Goal: Task Accomplishment & Management: Manage account settings

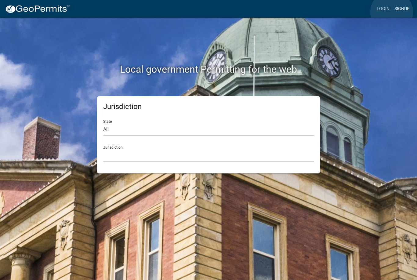
click at [392, 12] on link "Signup" at bounding box center [402, 9] width 20 height 12
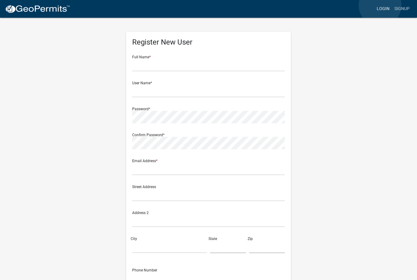
click at [380, 5] on link "Login" at bounding box center [383, 9] width 18 height 12
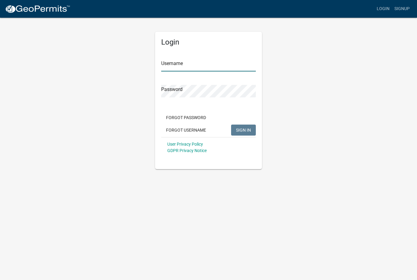
click at [220, 64] on input "Username" at bounding box center [208, 65] width 95 height 13
type input "Jfritz7"
click at [243, 130] on button "SIGN IN" at bounding box center [243, 129] width 25 height 11
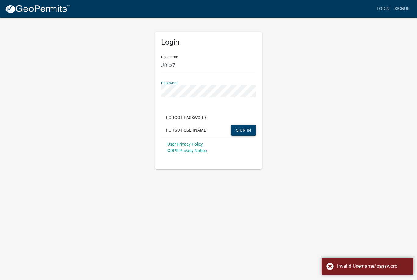
click at [248, 128] on span "SIGN IN" at bounding box center [243, 129] width 15 height 5
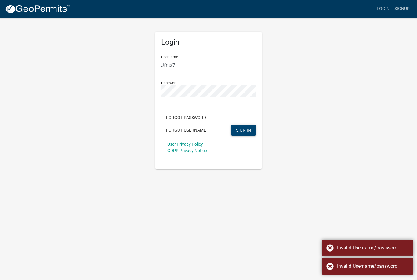
click at [228, 65] on input "Jfritz7" at bounding box center [208, 65] width 95 height 13
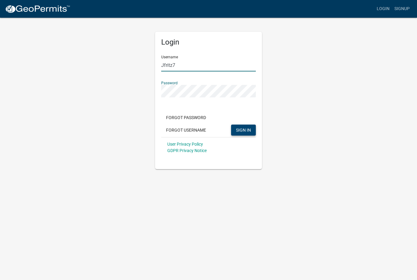
click at [228, 65] on input "Jfritz7" at bounding box center [208, 65] width 95 height 13
click at [244, 130] on span "SIGN IN" at bounding box center [243, 129] width 15 height 5
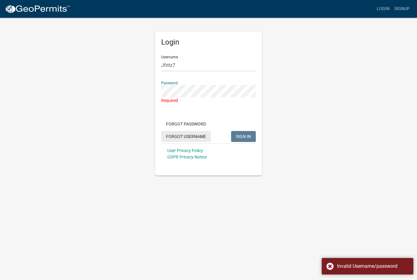
click at [196, 137] on button "Forgot Username" at bounding box center [186, 136] width 50 height 11
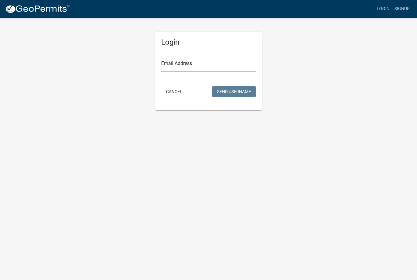
click at [241, 63] on input "Email Address" at bounding box center [208, 65] width 95 height 13
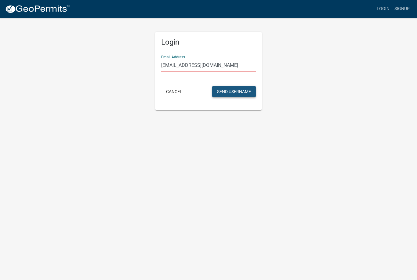
type input "[EMAIL_ADDRESS][DOMAIN_NAME]"
click at [246, 92] on button "Send Username" at bounding box center [234, 91] width 44 height 11
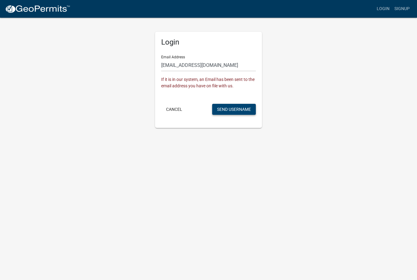
click at [239, 114] on button "Send Username" at bounding box center [234, 109] width 44 height 11
click at [239, 115] on div "Cancel Send Username" at bounding box center [208, 110] width 95 height 13
click at [239, 111] on button "Send Username" at bounding box center [234, 109] width 44 height 11
click at [242, 113] on button "Send Username" at bounding box center [234, 109] width 44 height 11
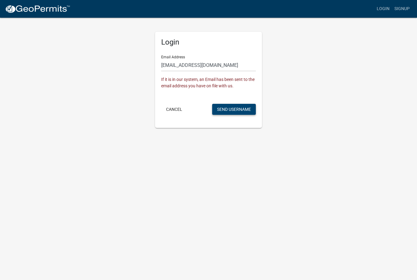
click at [238, 113] on button "Send Username" at bounding box center [234, 109] width 44 height 11
click at [378, 8] on link "Login" at bounding box center [383, 9] width 18 height 12
click at [381, 8] on link "Login" at bounding box center [383, 9] width 18 height 12
click at [382, 8] on link "Login" at bounding box center [383, 9] width 18 height 12
click at [382, 6] on link "Login" at bounding box center [383, 9] width 18 height 12
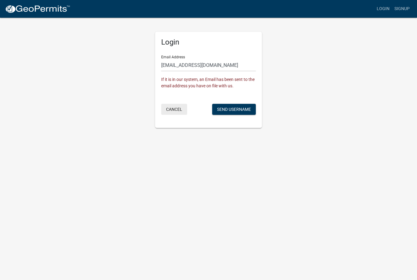
click at [173, 110] on button "Cancel" at bounding box center [174, 109] width 26 height 11
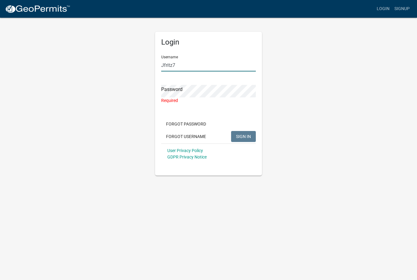
click at [212, 64] on input "Jfritz7" at bounding box center [208, 65] width 95 height 13
type input "J"
type input "[EMAIL_ADDRESS][DOMAIN_NAME]"
click at [178, 65] on input "[EMAIL_ADDRESS][DOMAIN_NAME]" at bounding box center [208, 65] width 95 height 13
click at [197, 122] on button "Forgot Password" at bounding box center [186, 123] width 50 height 11
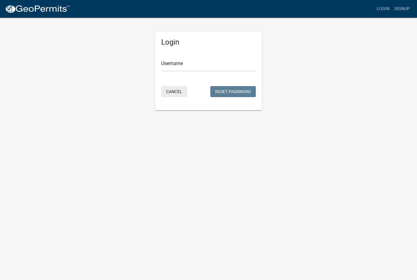
click at [178, 96] on button "Cancel" at bounding box center [174, 91] width 26 height 11
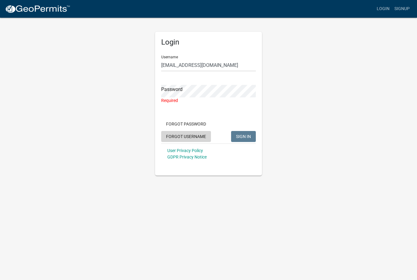
click at [194, 134] on button "Forgot Username" at bounding box center [186, 136] width 50 height 11
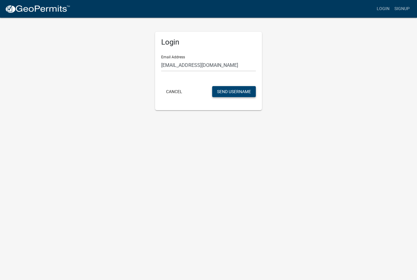
click at [238, 91] on button "Send Username" at bounding box center [234, 91] width 44 height 11
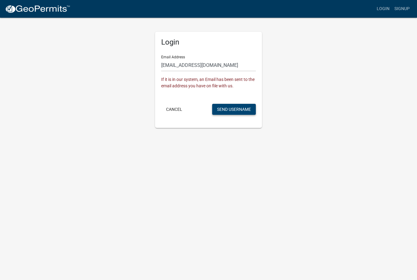
click at [238, 112] on button "Send Username" at bounding box center [234, 109] width 44 height 11
click at [238, 109] on button "Send Username" at bounding box center [234, 109] width 44 height 11
click at [185, 109] on button "Cancel" at bounding box center [174, 109] width 26 height 11
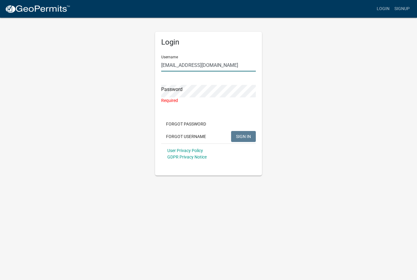
click at [214, 67] on input "[EMAIL_ADDRESS][DOMAIN_NAME]" at bounding box center [208, 65] width 95 height 13
type input "Bill1421"
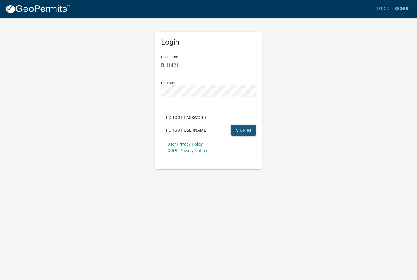
click at [250, 134] on button "SIGN IN" at bounding box center [243, 129] width 25 height 11
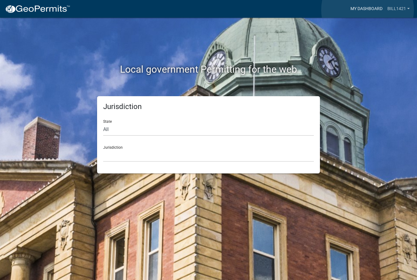
click at [367, 10] on link "My Dashboard" at bounding box center [366, 9] width 37 height 12
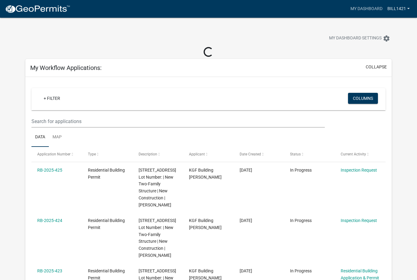
click at [400, 7] on link "Bill1421" at bounding box center [398, 9] width 27 height 12
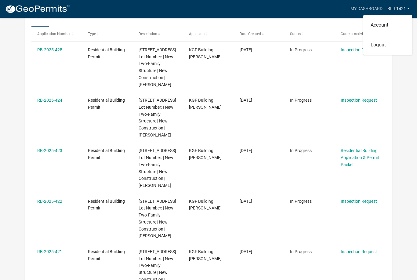
scroll to position [109, 0]
click at [381, 46] on link "Logout" at bounding box center [387, 45] width 49 height 15
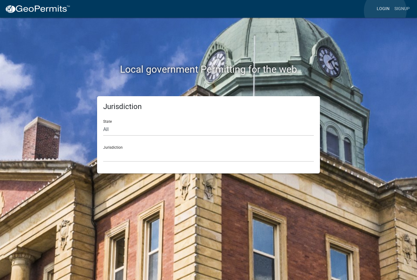
click at [385, 11] on link "Login" at bounding box center [383, 9] width 18 height 12
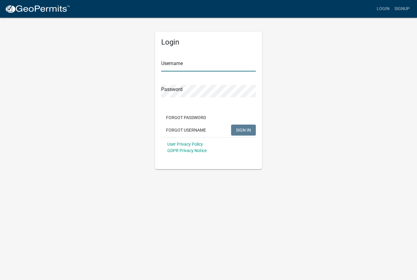
click at [224, 68] on input "Username" at bounding box center [208, 65] width 95 height 13
click at [360, 203] on body "Internet Explorer does NOT work with GeoPermits. Get a new browser for more sec…" at bounding box center [208, 140] width 417 height 280
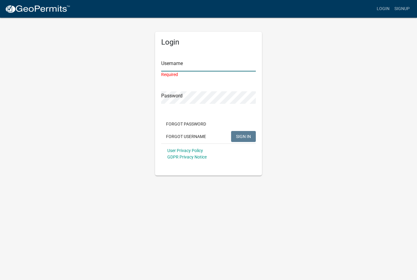
click at [233, 66] on input "Username" at bounding box center [208, 65] width 95 height 13
type input "[PERSON_NAME]"
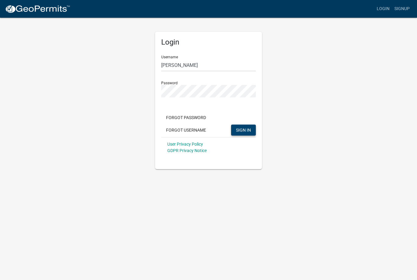
click at [255, 131] on button "SIGN IN" at bounding box center [243, 129] width 25 height 11
